Goal: Information Seeking & Learning: Learn about a topic

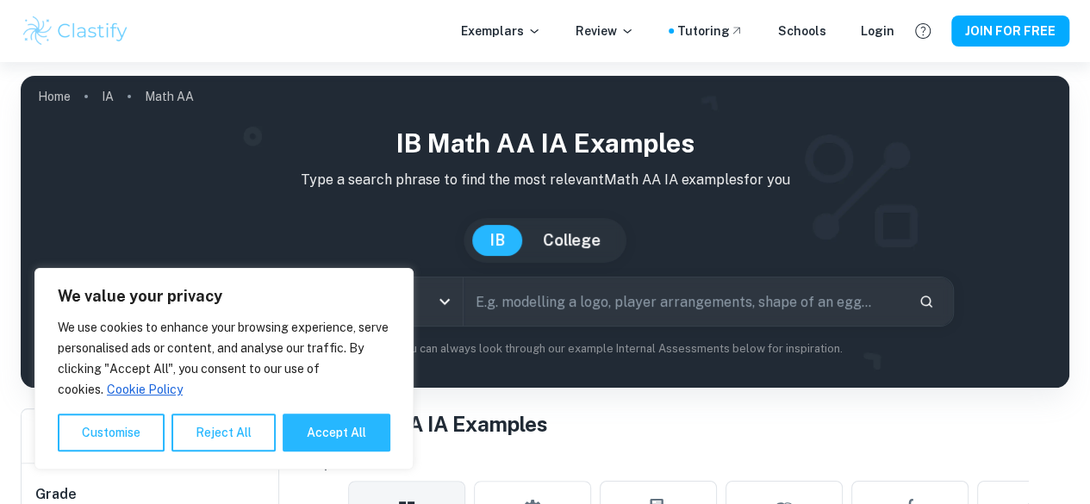
scroll to position [114, 0]
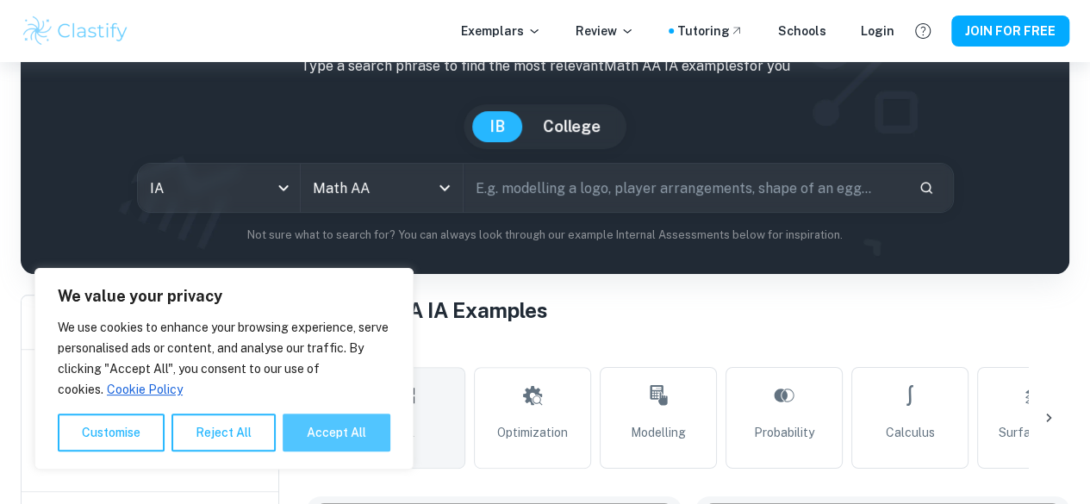
click at [347, 443] on button "Accept All" at bounding box center [337, 433] width 108 height 38
checkbox input "true"
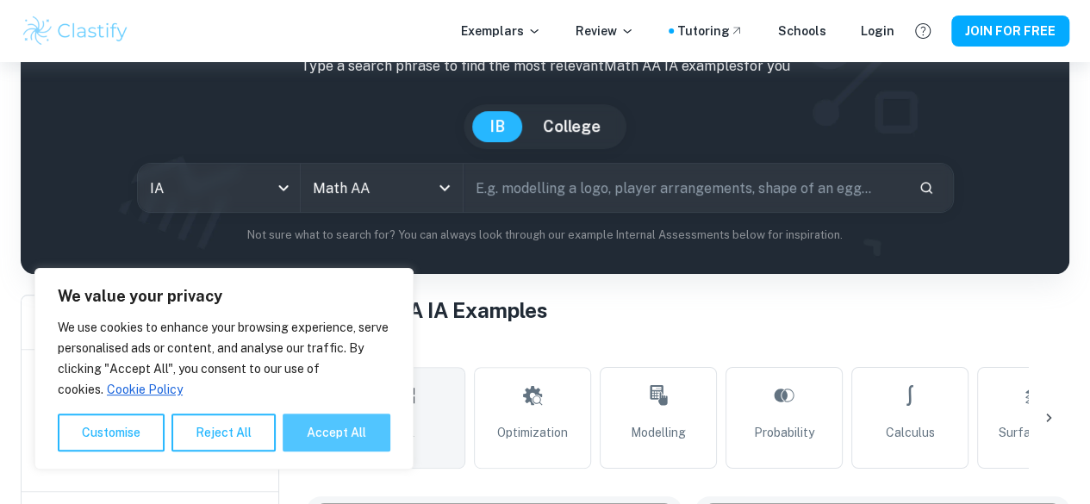
checkbox input "true"
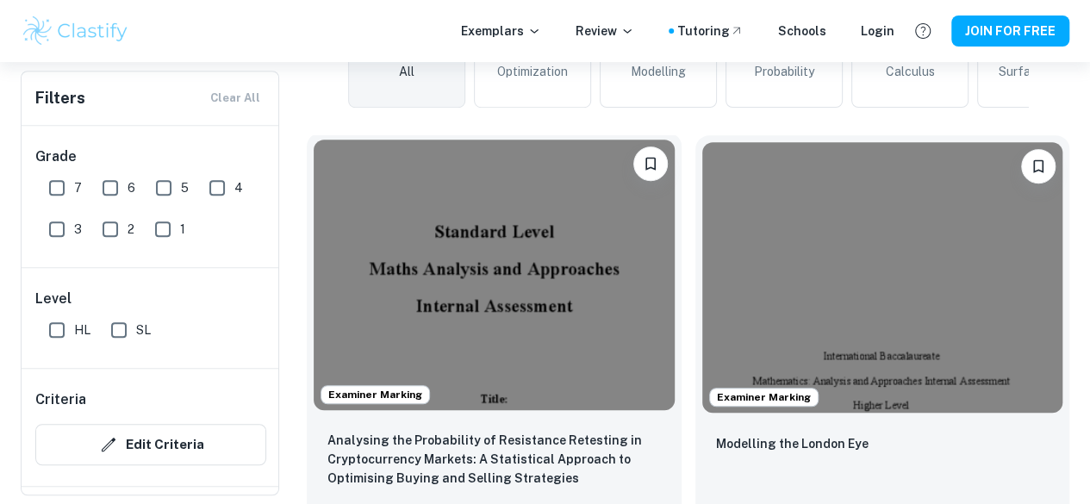
scroll to position [476, 0]
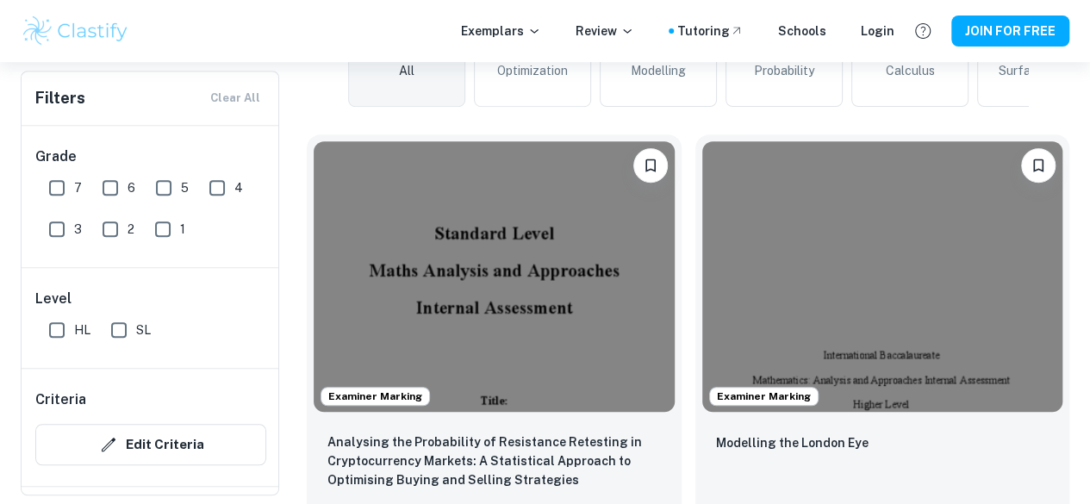
click at [125, 328] on input "SL" at bounding box center [119, 330] width 34 height 34
checkbox input "true"
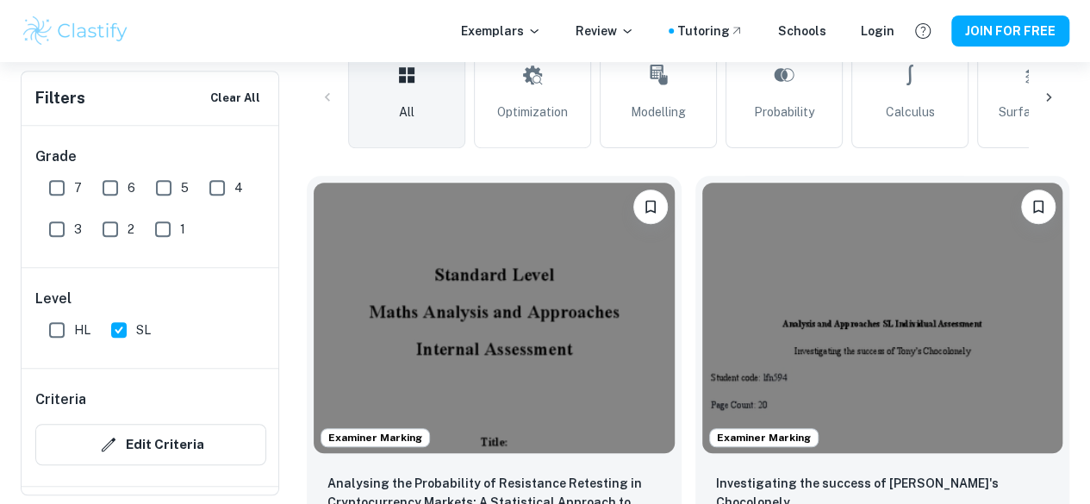
scroll to position [517, 0]
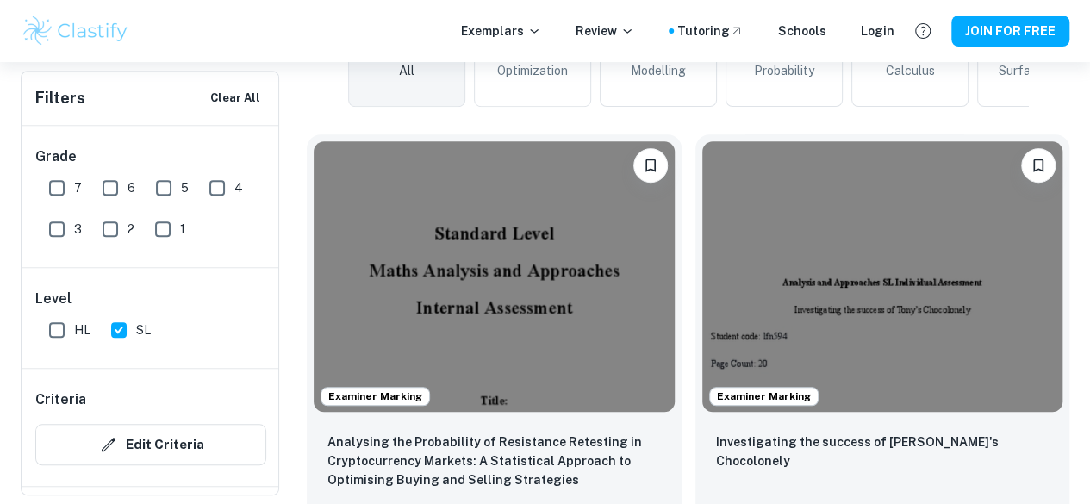
click at [56, 187] on input "7" at bounding box center [57, 188] width 34 height 34
checkbox input "true"
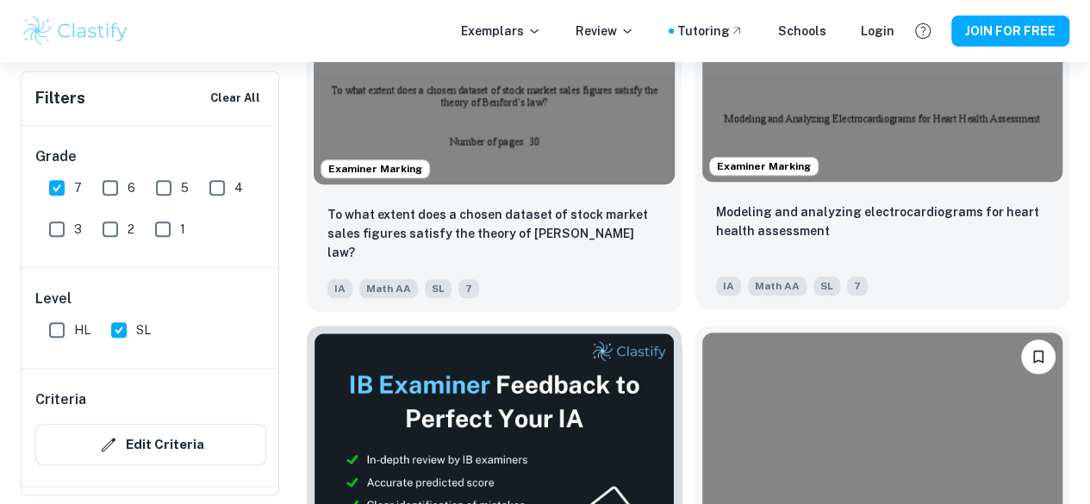
scroll to position [757, 0]
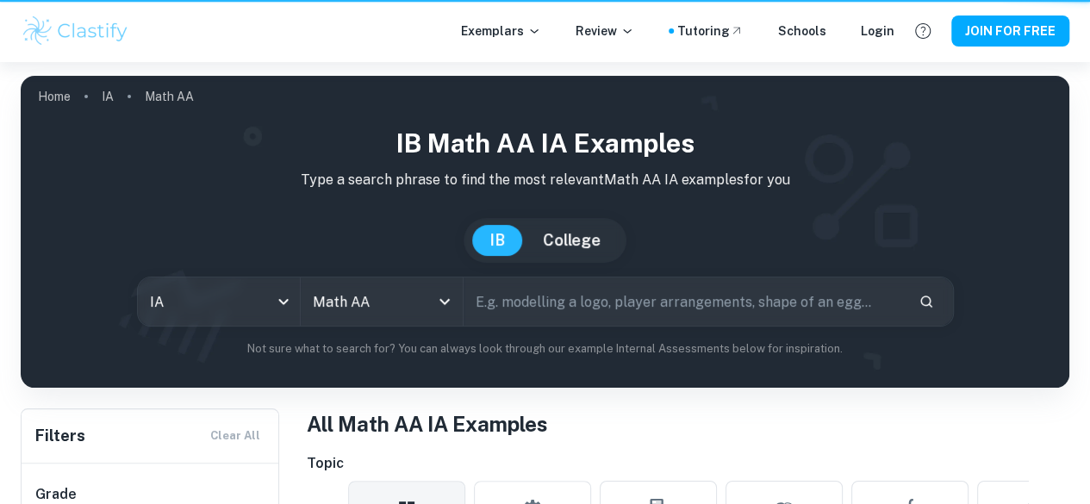
scroll to position [757, 0]
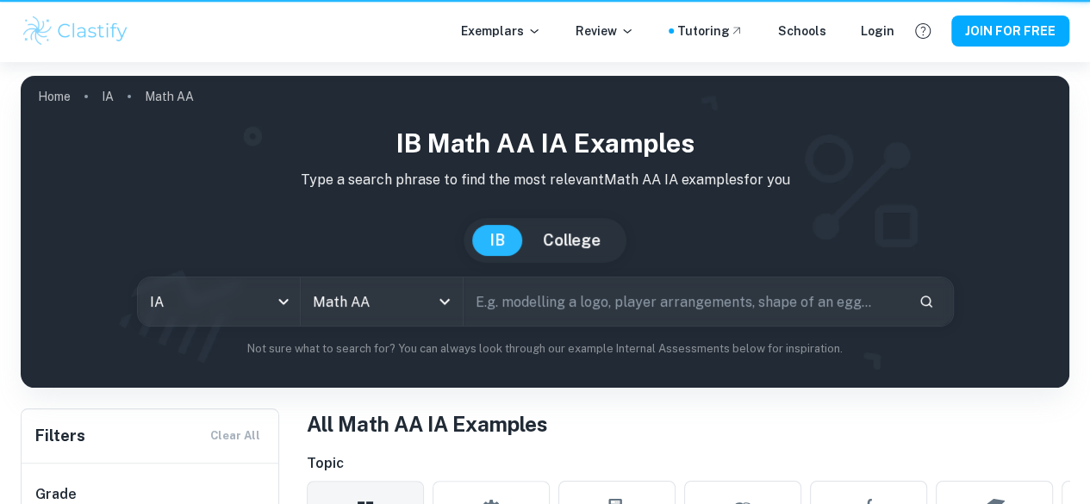
scroll to position [757, 0]
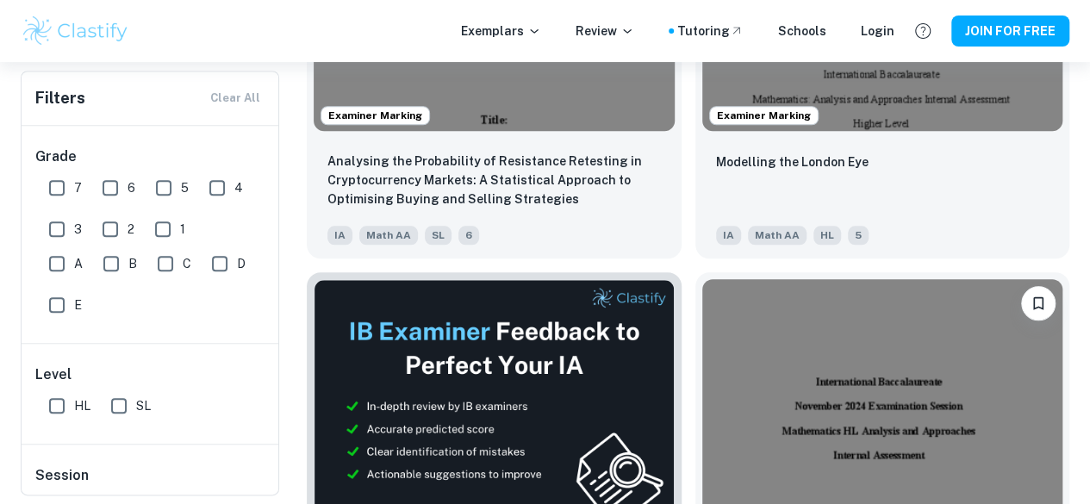
click at [63, 193] on input "7" at bounding box center [57, 188] width 34 height 34
checkbox input "true"
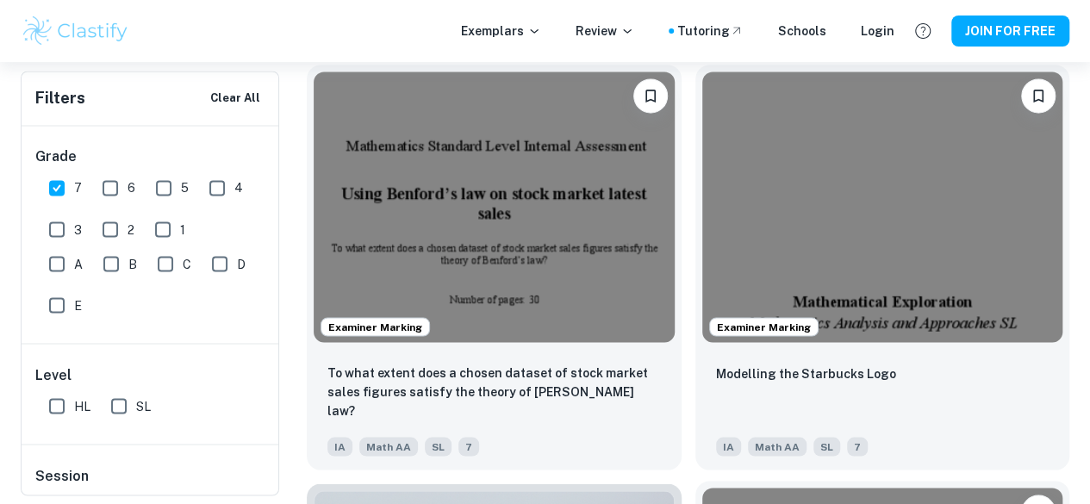
scroll to position [1428, 0]
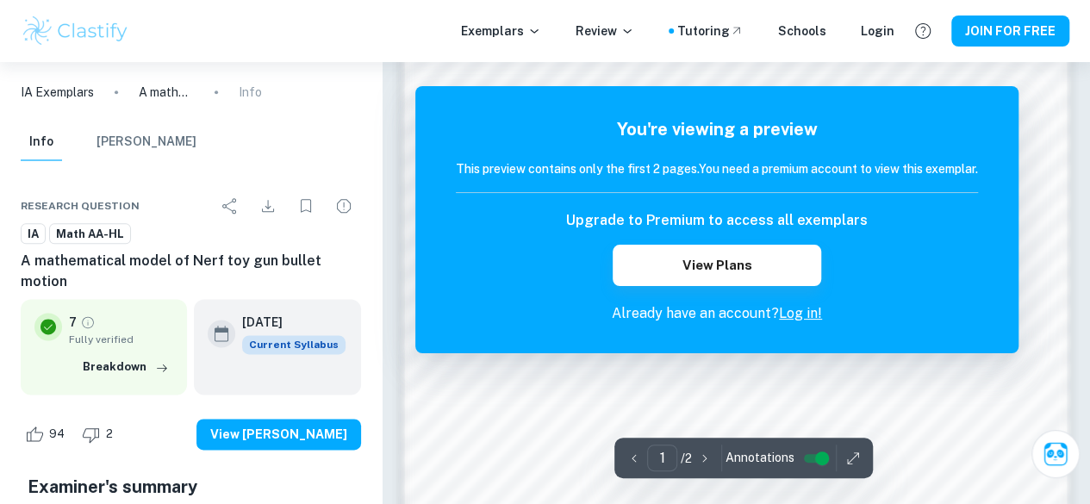
scroll to position [1009, 0]
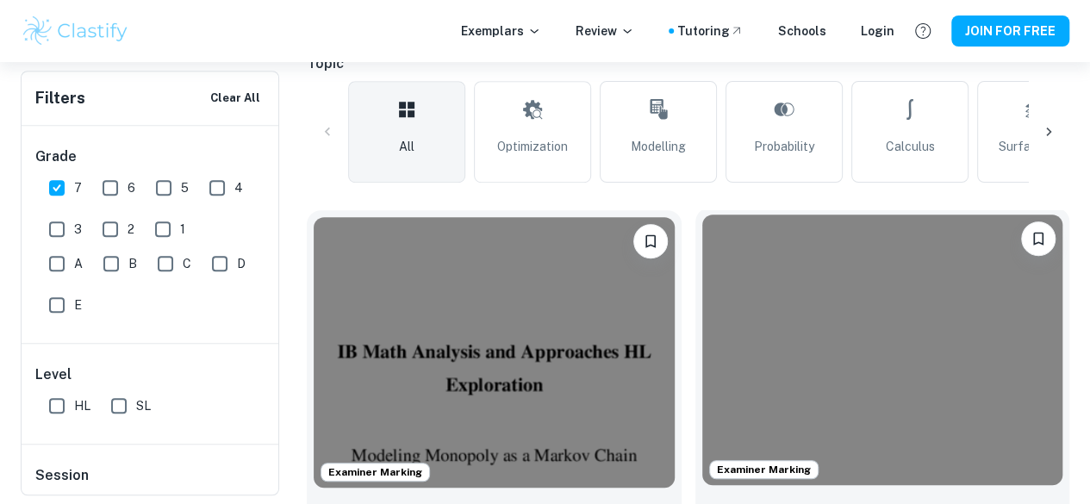
scroll to position [440, 0]
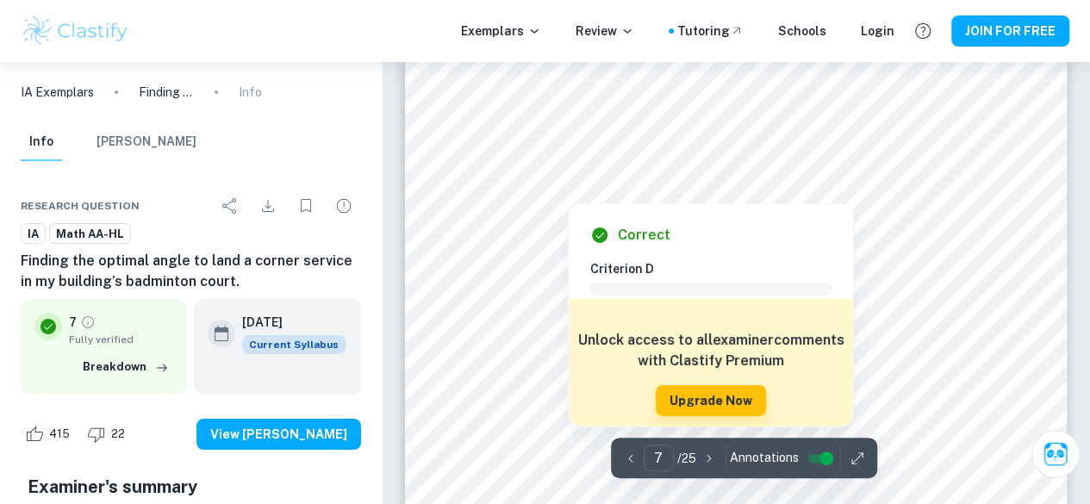
scroll to position [6300, 0]
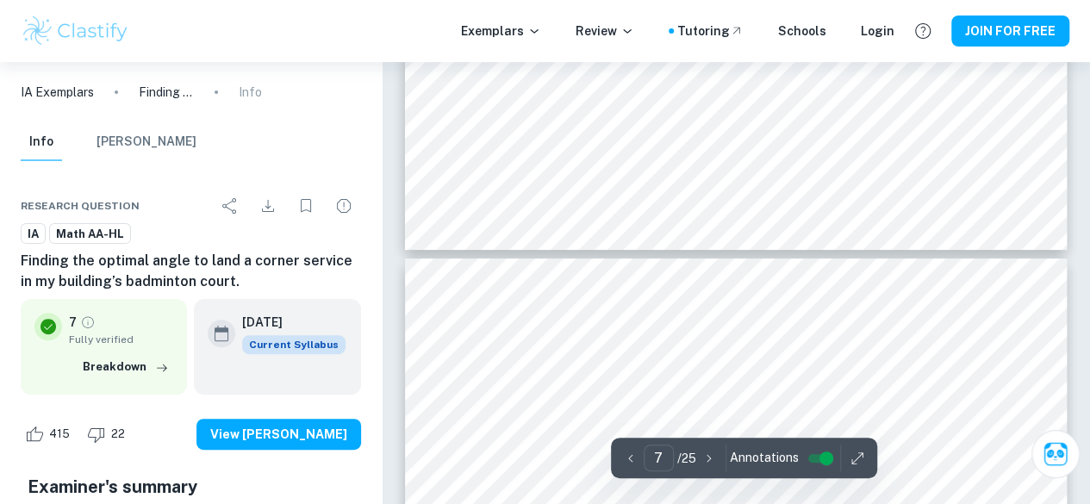
type input "8"
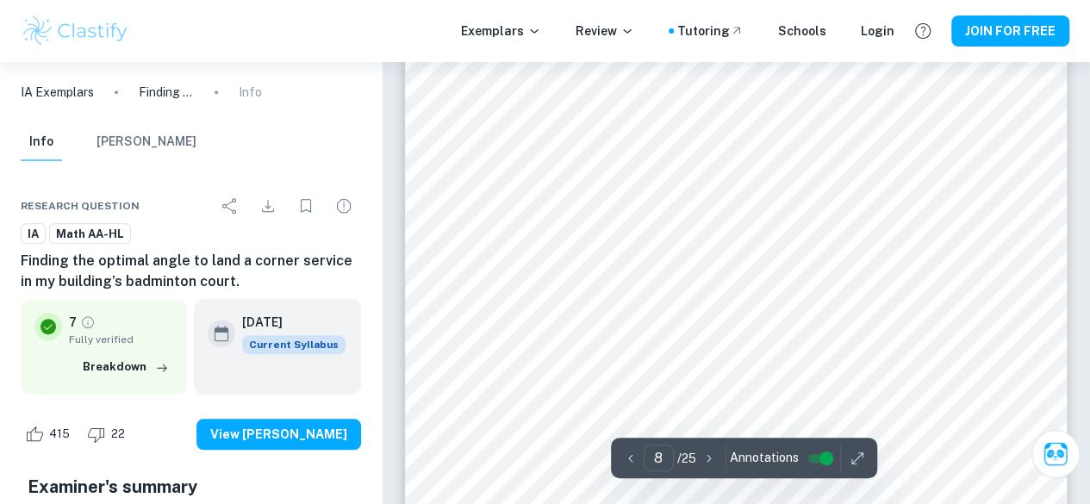
scroll to position [7130, 0]
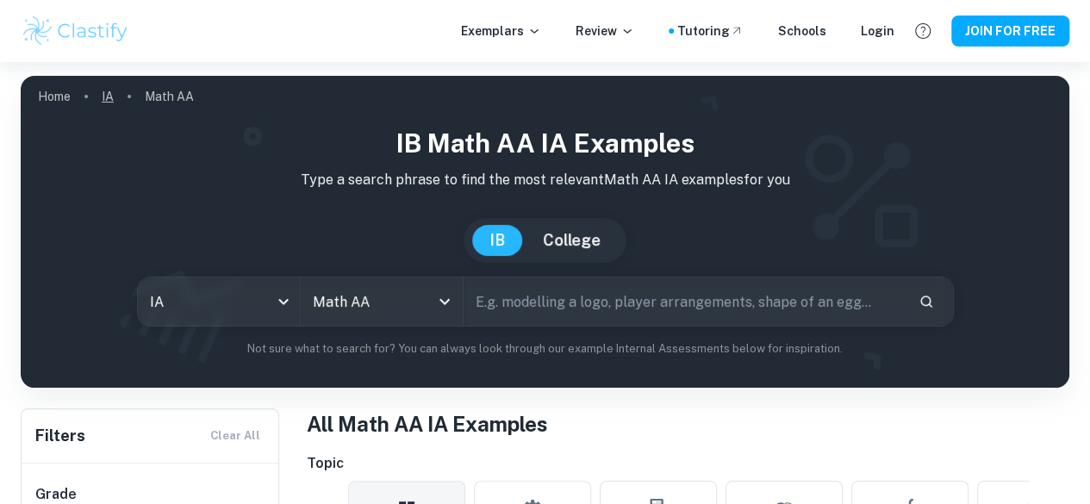
click at [105, 97] on link "IA" at bounding box center [108, 96] width 12 height 24
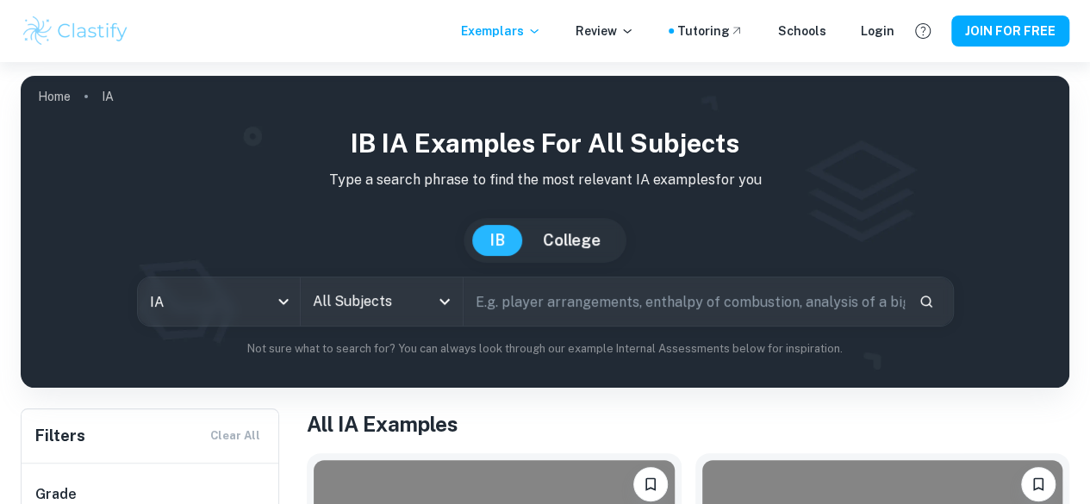
click at [105, 27] on img at bounding box center [75, 31] width 109 height 34
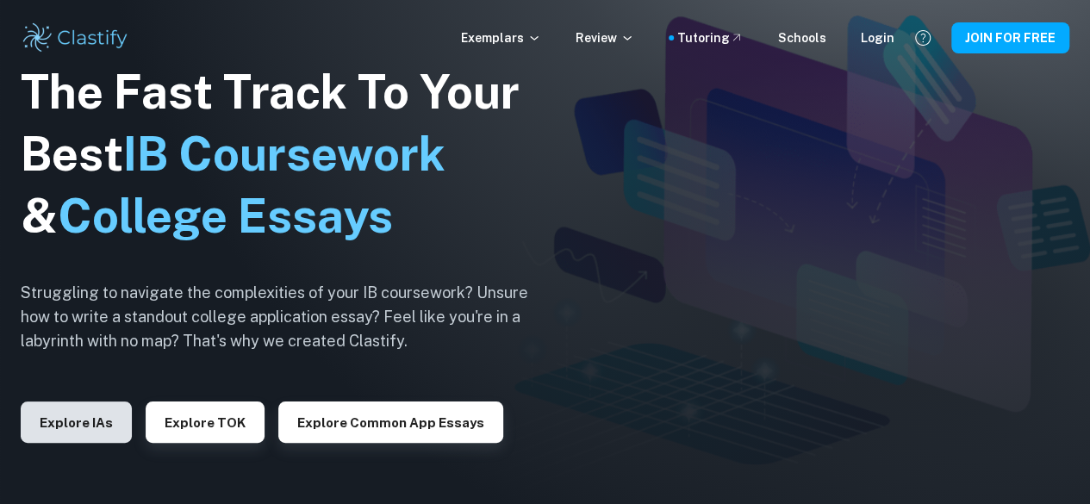
click at [110, 415] on button "Explore IAs" at bounding box center [76, 422] width 111 height 41
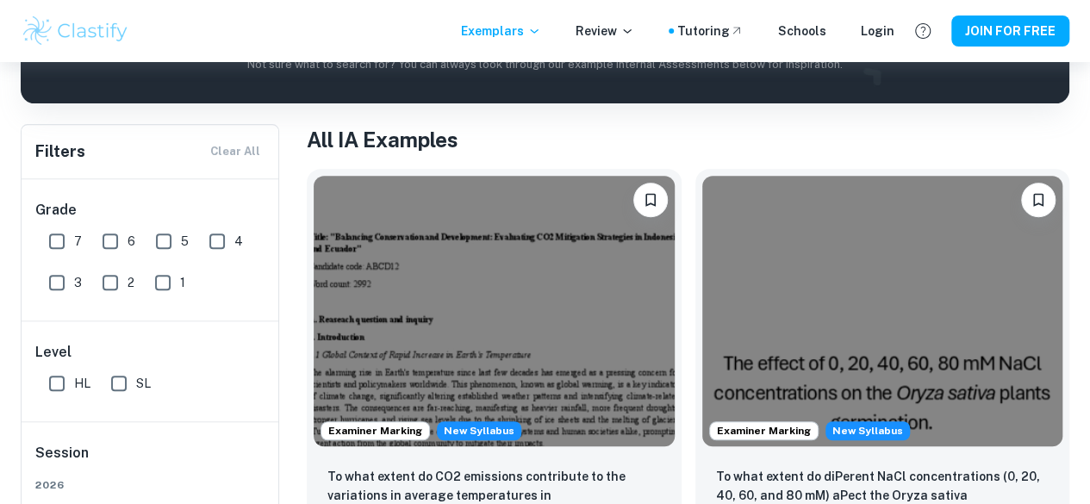
scroll to position [335, 0]
